Goal: Obtain resource: Download file/media

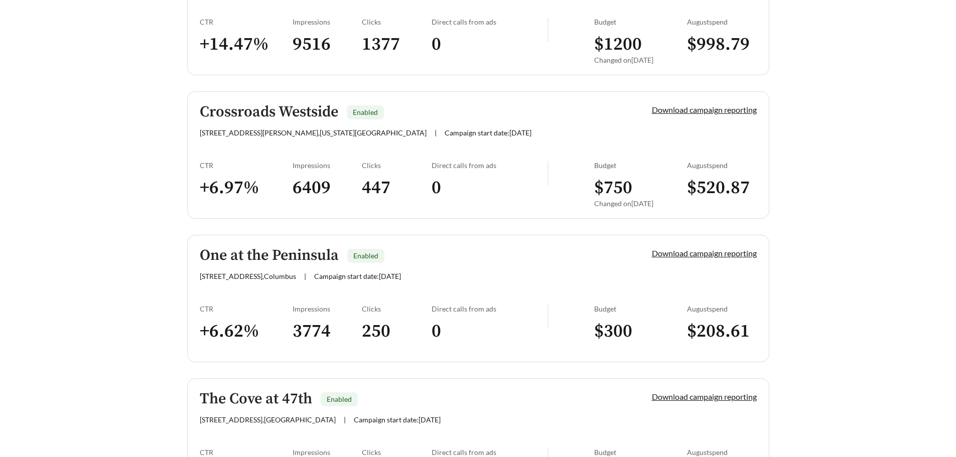
scroll to position [903, 0]
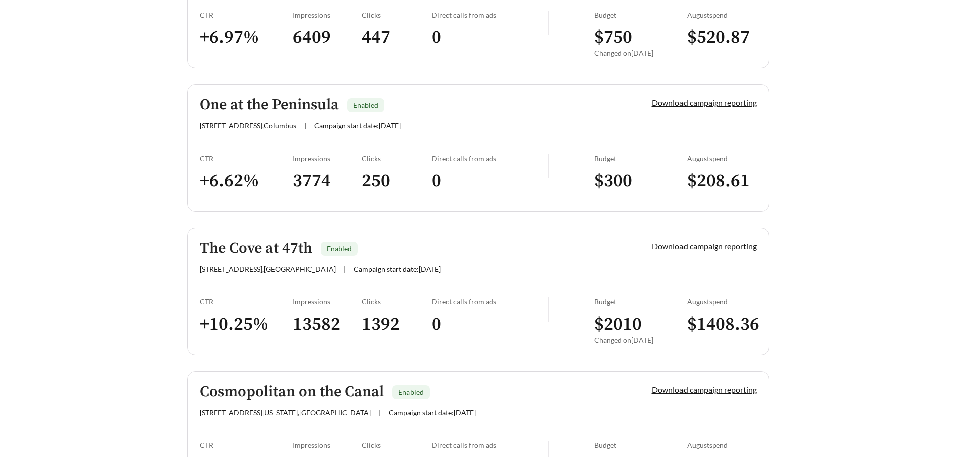
click at [918, 257] on main "**********" at bounding box center [478, 37] width 956 height 1817
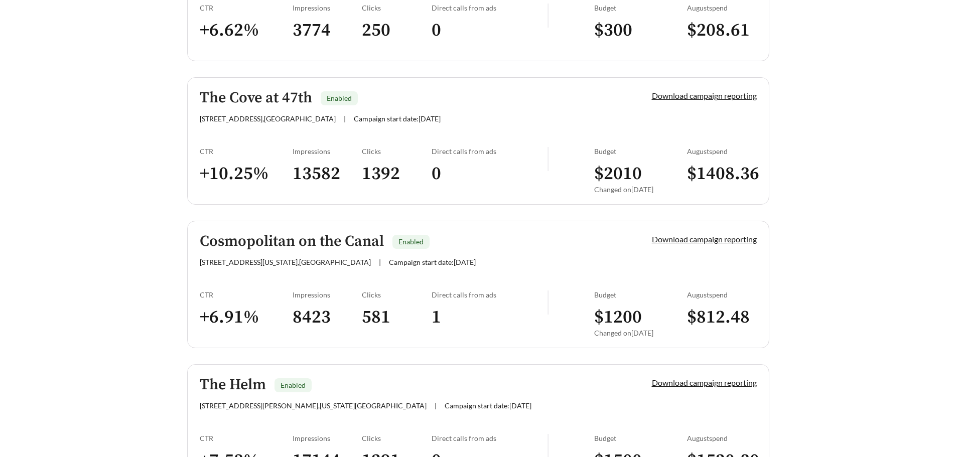
scroll to position [1428, 0]
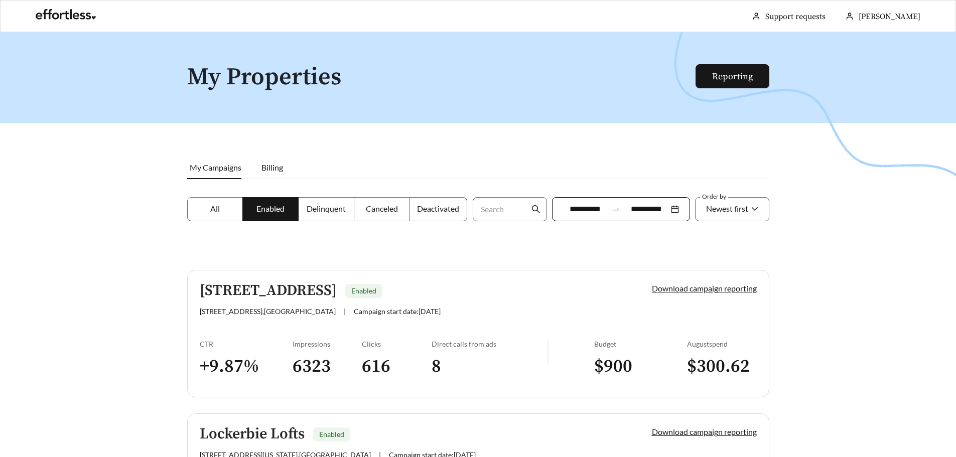
scroll to position [142, 0]
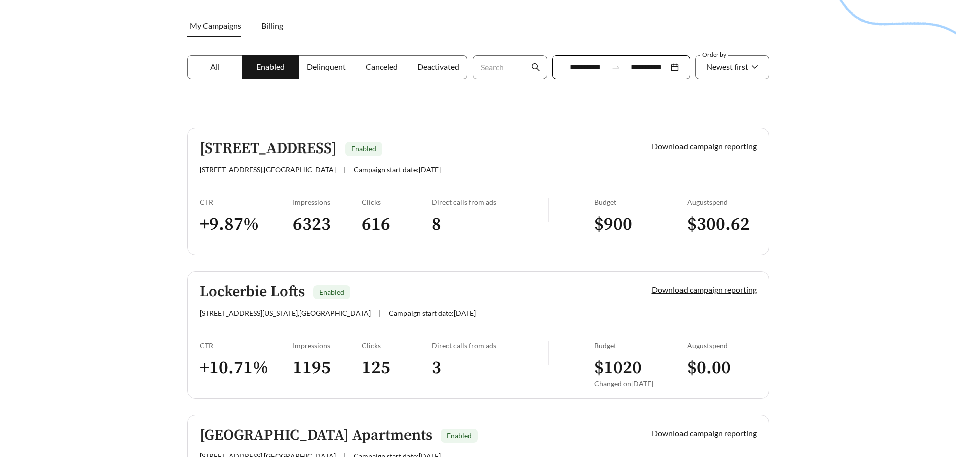
click at [890, 245] on div at bounding box center [478, 118] width 956 height 457
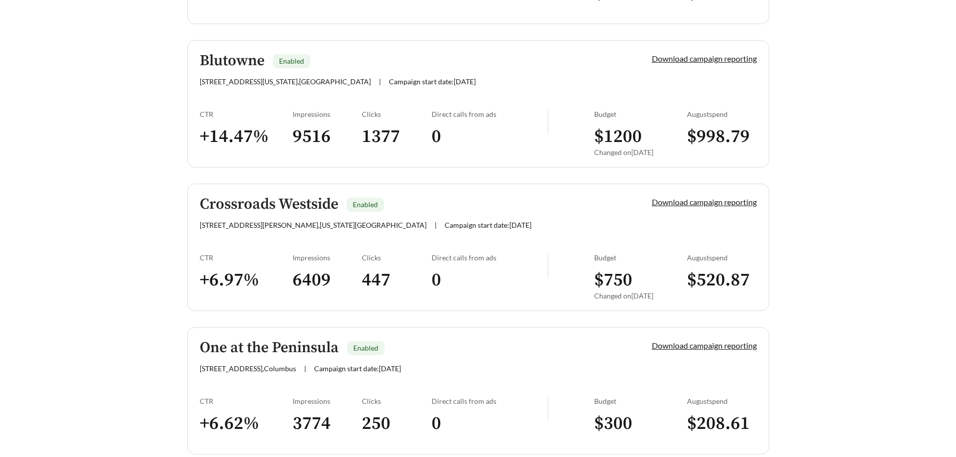
scroll to position [744, 0]
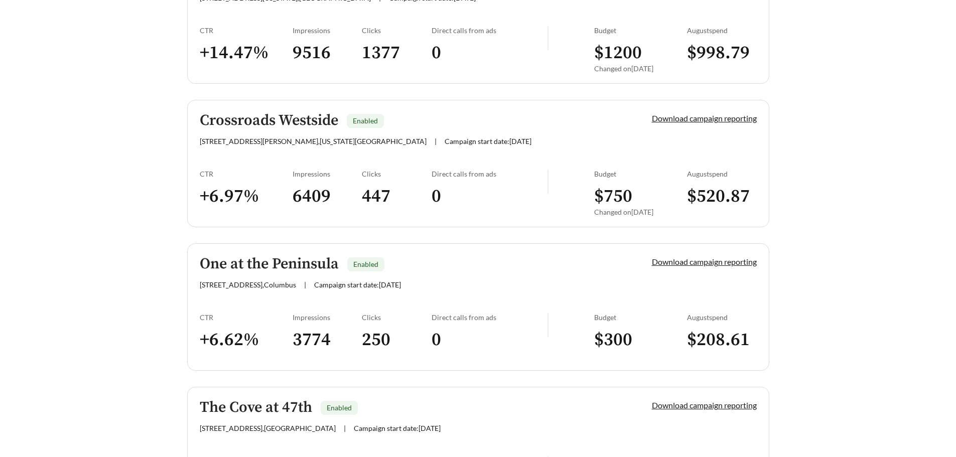
click at [294, 264] on h5 "One at the Peninsula" at bounding box center [269, 264] width 139 height 17
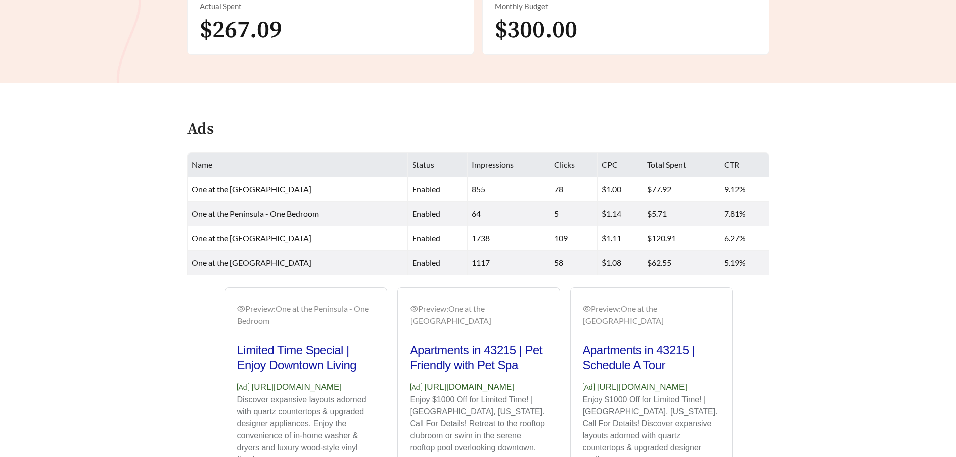
scroll to position [261, 0]
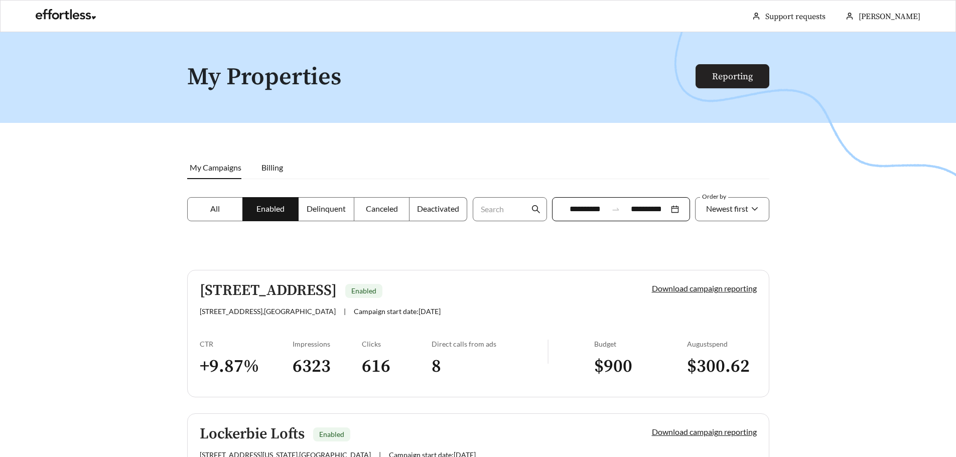
click at [722, 71] on link "Reporting" at bounding box center [732, 77] width 41 height 12
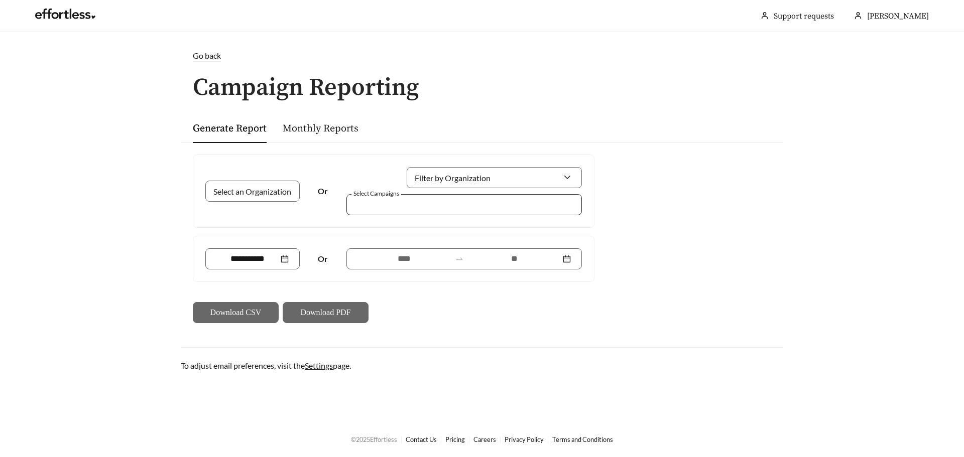
click at [392, 214] on div at bounding box center [463, 204] width 235 height 21
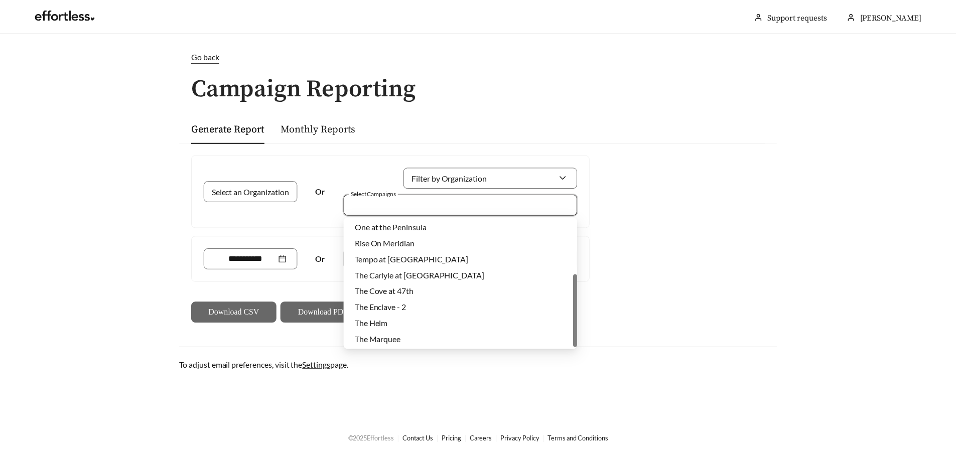
scroll to position [46, 0]
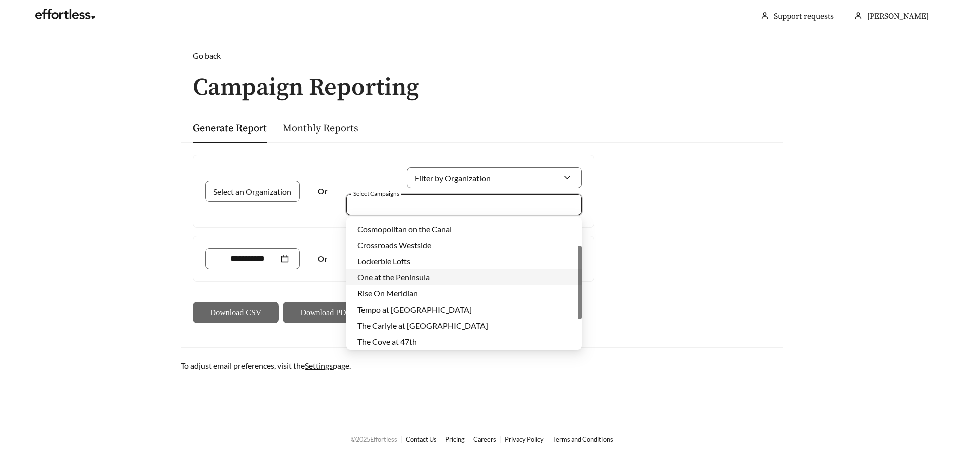
click at [412, 282] on span "One at the Peninsula" at bounding box center [393, 278] width 72 height 10
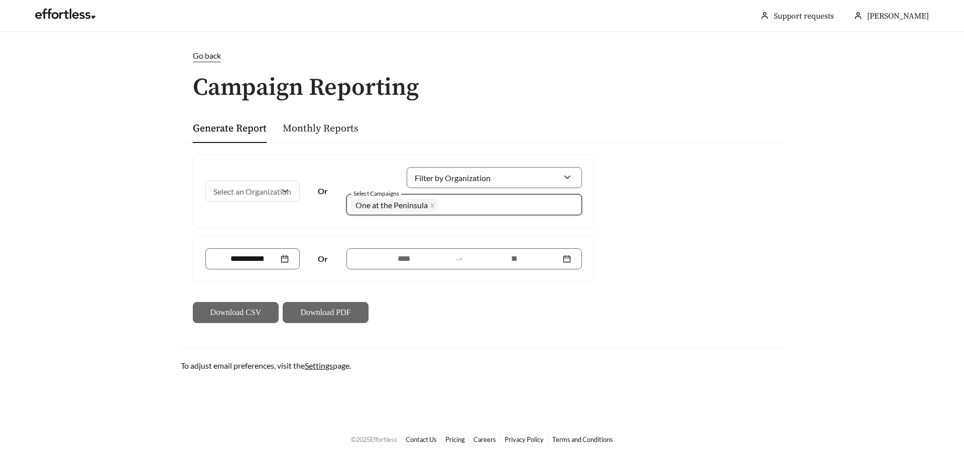
click at [730, 291] on div "Select an Organization Or Filter by Organization Select Campaigns 1848 One at t…" at bounding box center [482, 239] width 602 height 193
click at [459, 268] on div at bounding box center [463, 258] width 235 height 21
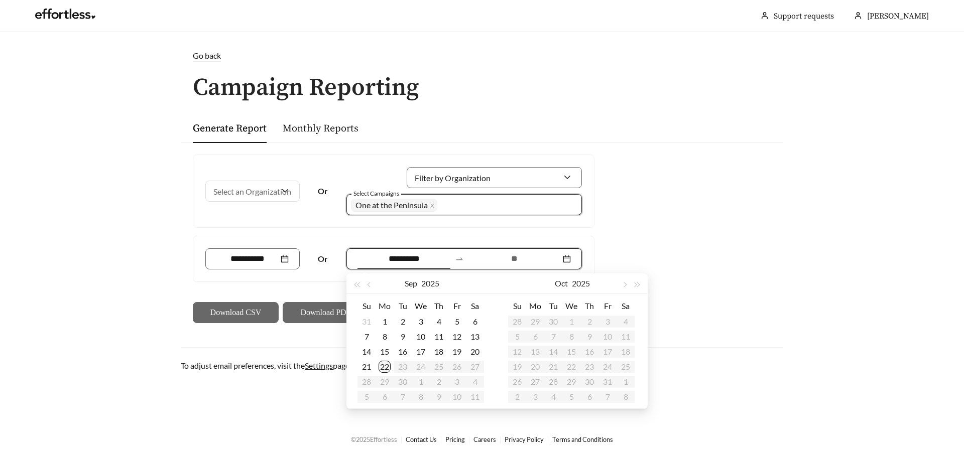
type input "**********"
click at [369, 283] on span "button" at bounding box center [369, 285] width 5 height 5
type input "**********"
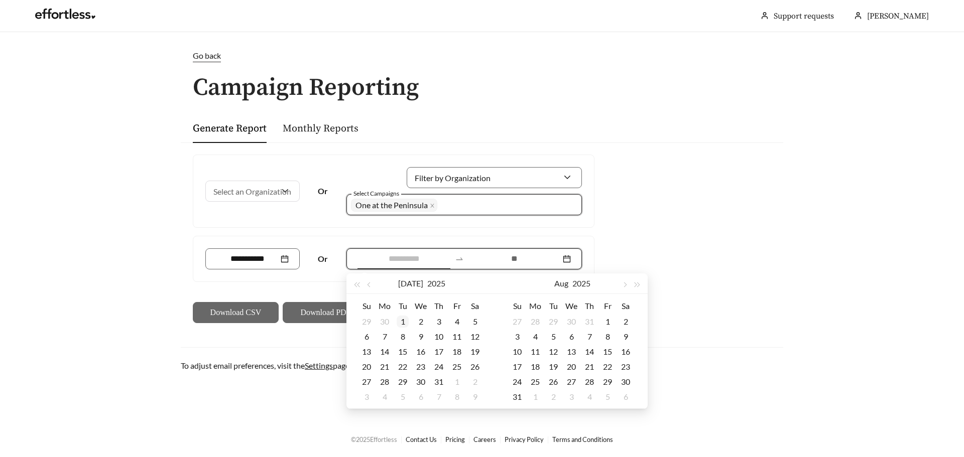
click at [396, 320] on td "1" at bounding box center [402, 321] width 18 height 15
click at [621, 286] on button "button" at bounding box center [624, 284] width 13 height 20
type input "**********"
click at [534, 364] on div "22" at bounding box center [535, 367] width 12 height 12
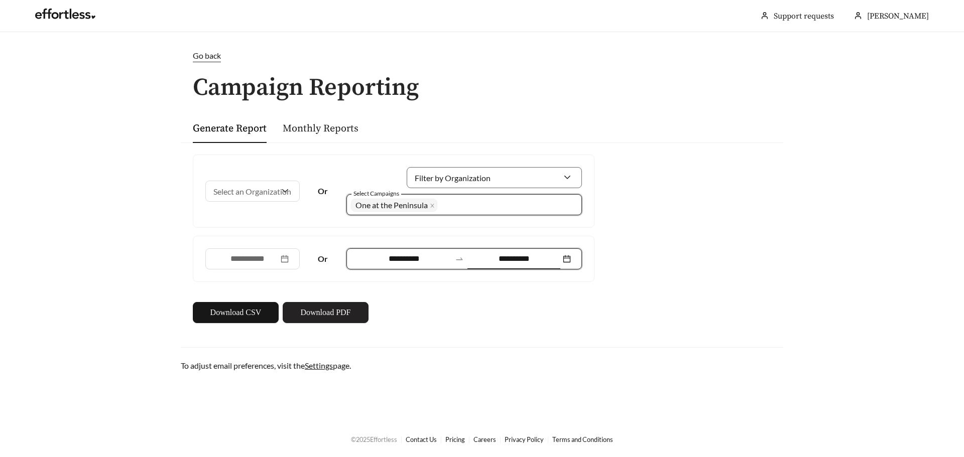
click at [331, 310] on span "Download PDF" at bounding box center [325, 313] width 50 height 12
click at [201, 58] on span "Go back" at bounding box center [207, 56] width 28 height 10
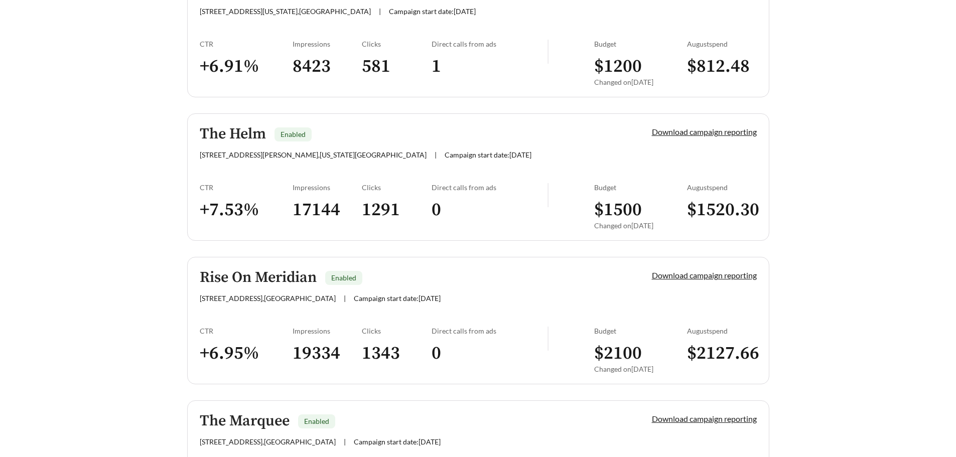
scroll to position [1428, 0]
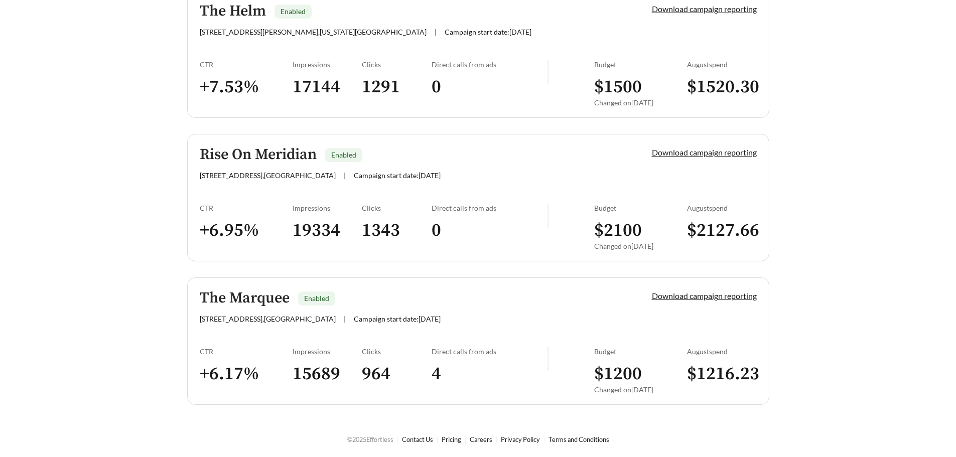
drag, startPoint x: 78, startPoint y: 373, endPoint x: 127, endPoint y: 201, distance: 179.0
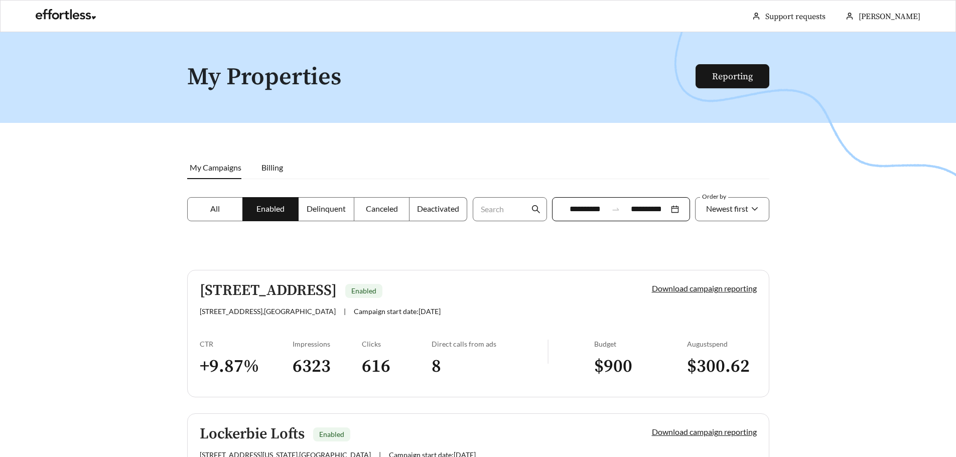
click at [210, 210] on span "All" at bounding box center [215, 209] width 10 height 10
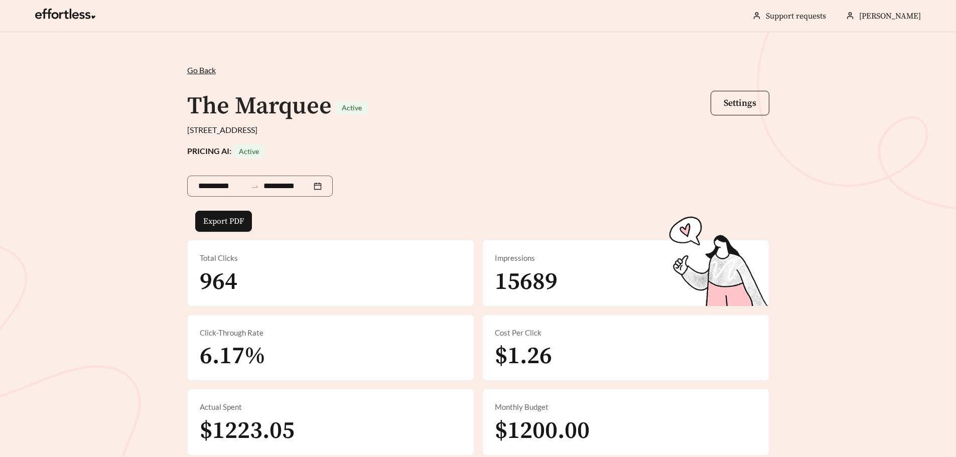
click at [199, 68] on span "Go Back" at bounding box center [201, 70] width 29 height 10
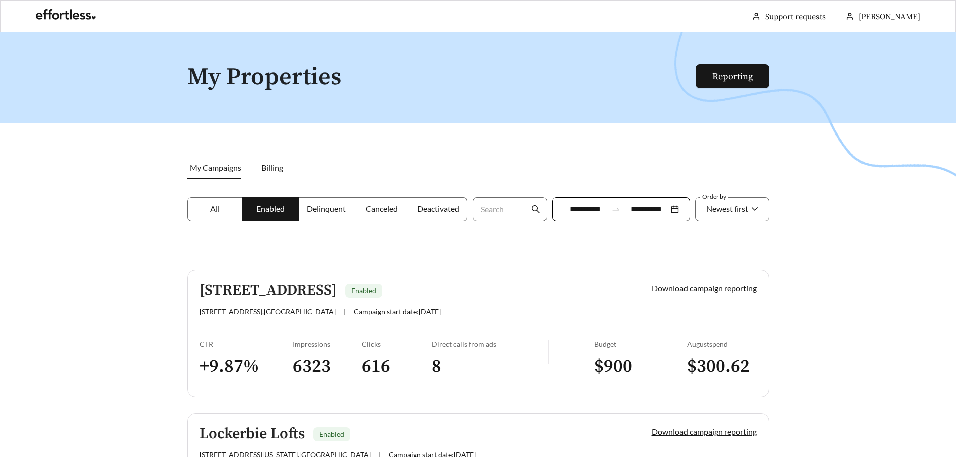
click at [215, 217] on label "All" at bounding box center [215, 209] width 56 height 24
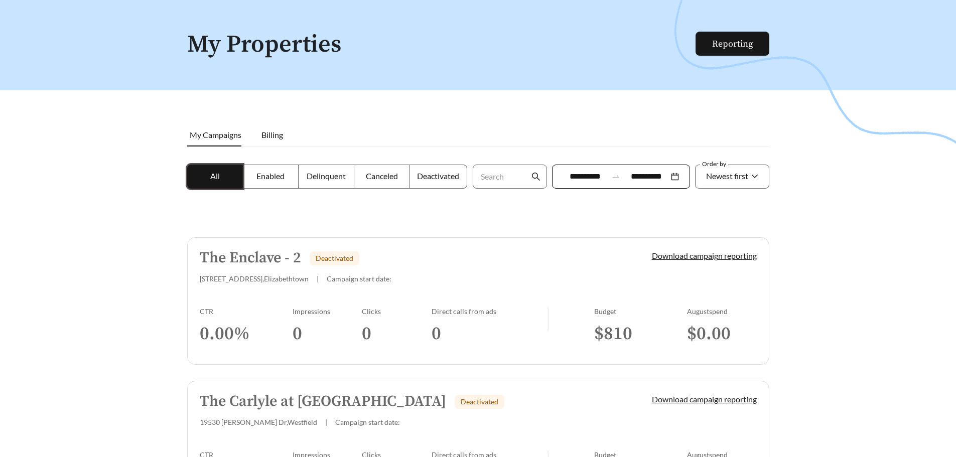
scroll to position [50, 0]
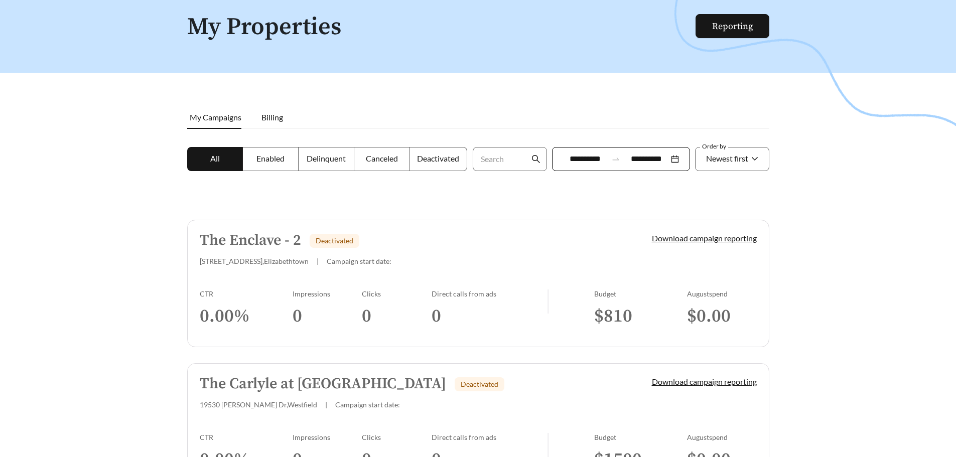
click at [852, 205] on div at bounding box center [478, 210] width 956 height 457
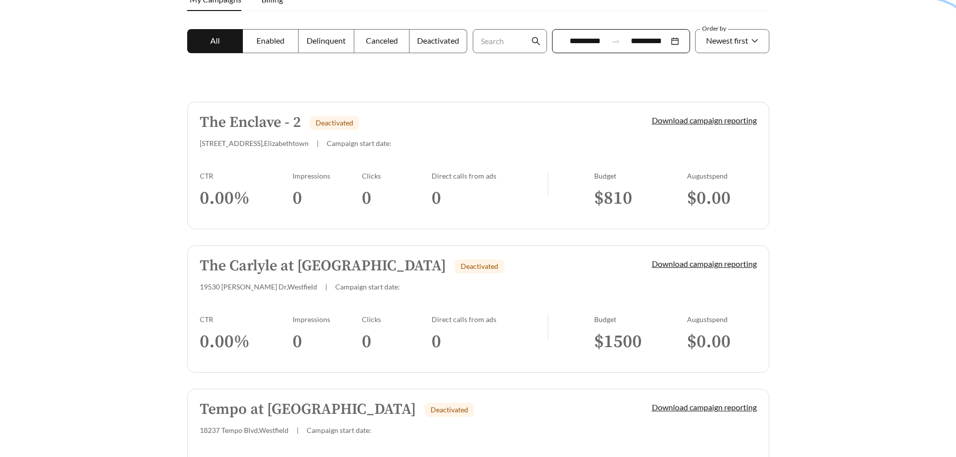
scroll to position [0, 0]
